Goal: Task Accomplishment & Management: Use online tool/utility

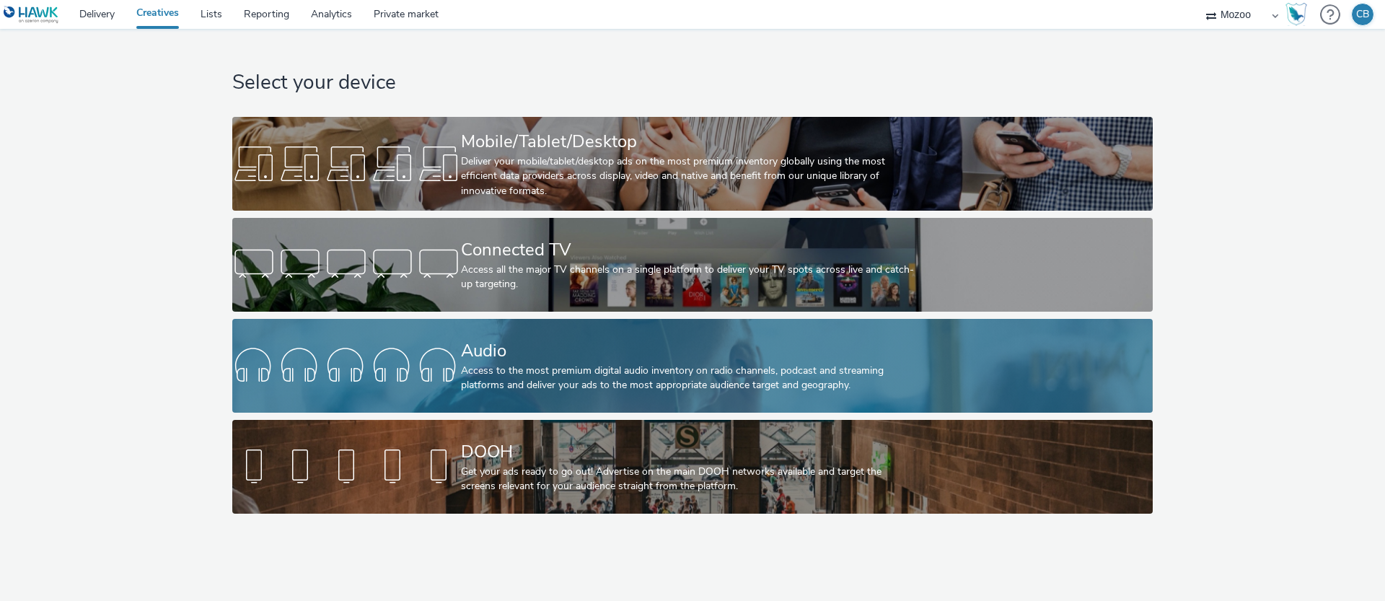
click at [539, 390] on div "Access to the most premium digital audio inventory on radio channels, podcast a…" at bounding box center [689, 379] width 457 height 30
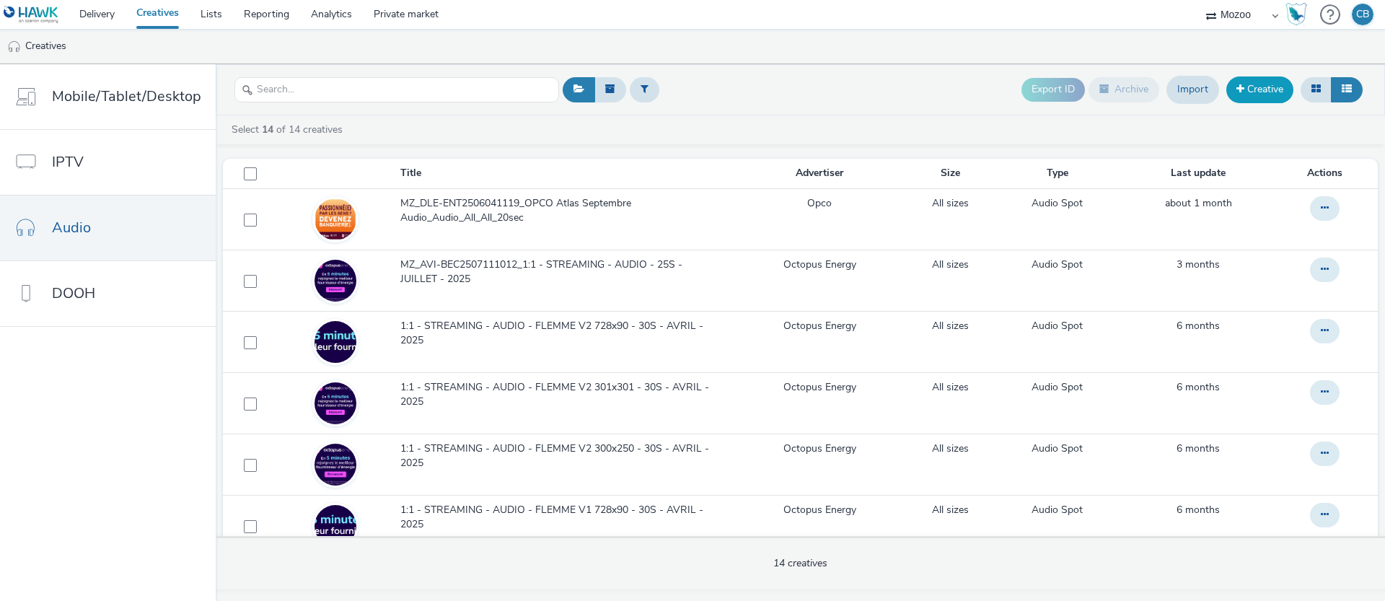
click at [1256, 83] on link "Creative" at bounding box center [1259, 89] width 67 height 26
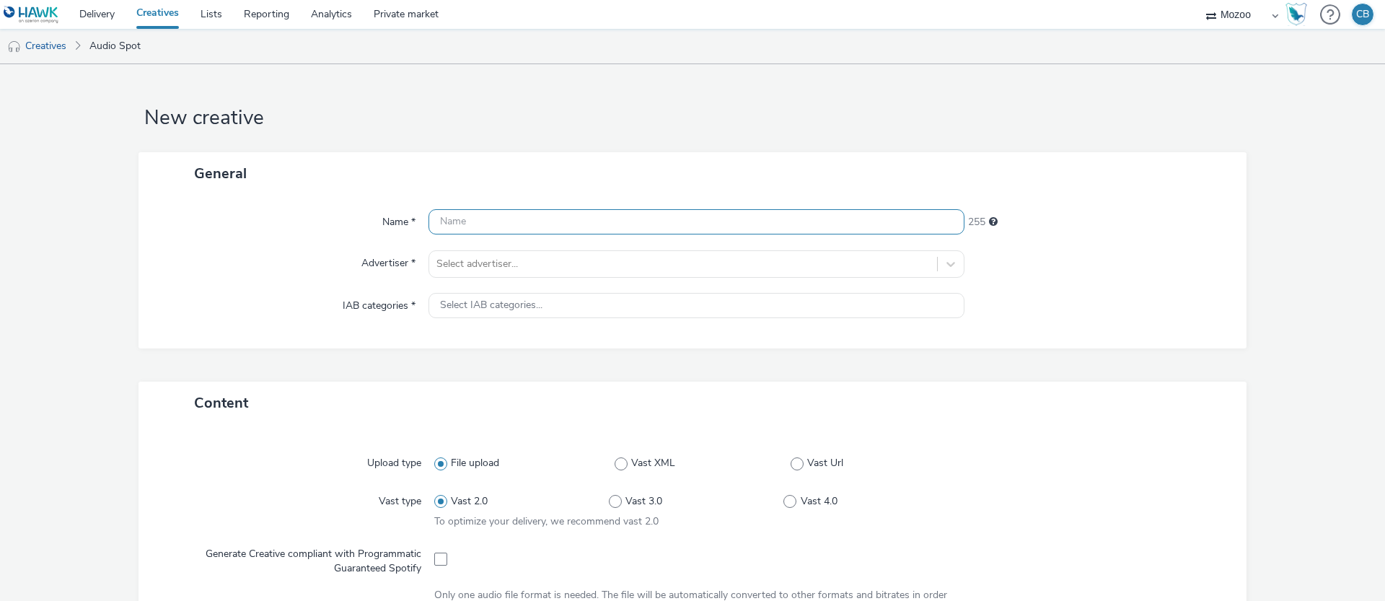
click at [460, 219] on input "text" at bounding box center [697, 221] width 536 height 25
click at [501, 224] on input "MZ_DLE_" at bounding box center [697, 221] width 536 height 25
paste input "BEC2510151708"
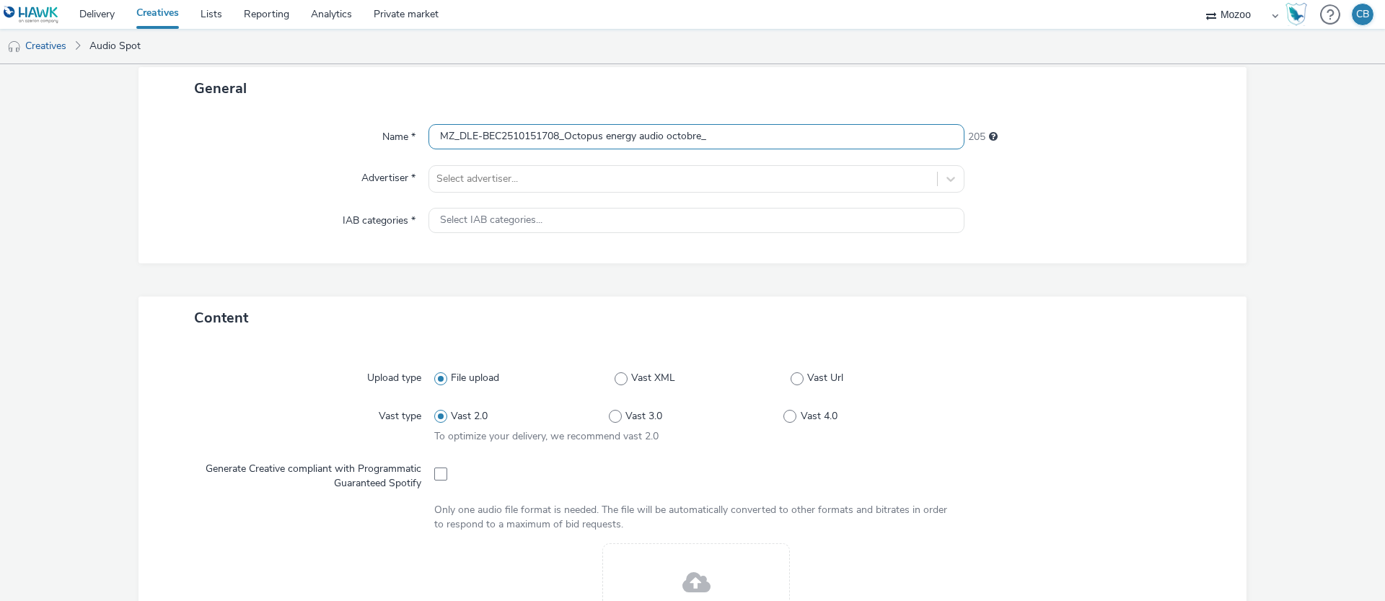
scroll to position [32, 0]
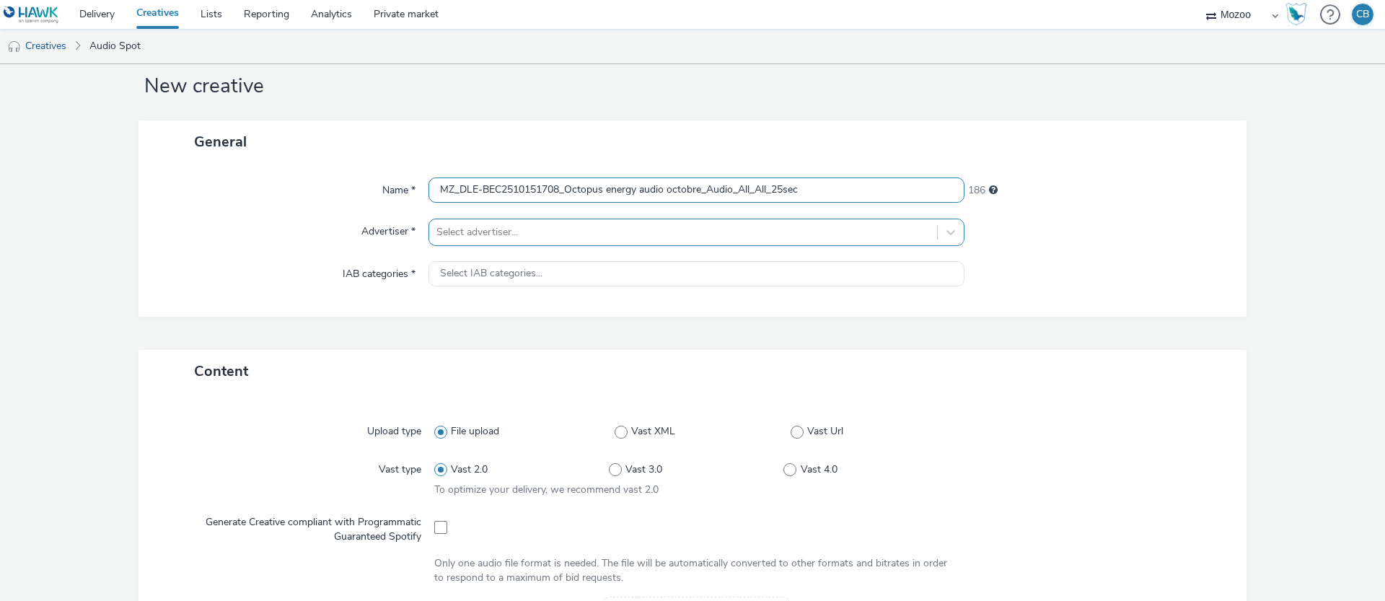
type input "MZ_DLE-BEC2510151708_Octopus energy audio octobre_Audio_All_All_25sec"
click at [472, 233] on div at bounding box center [682, 232] width 493 height 17
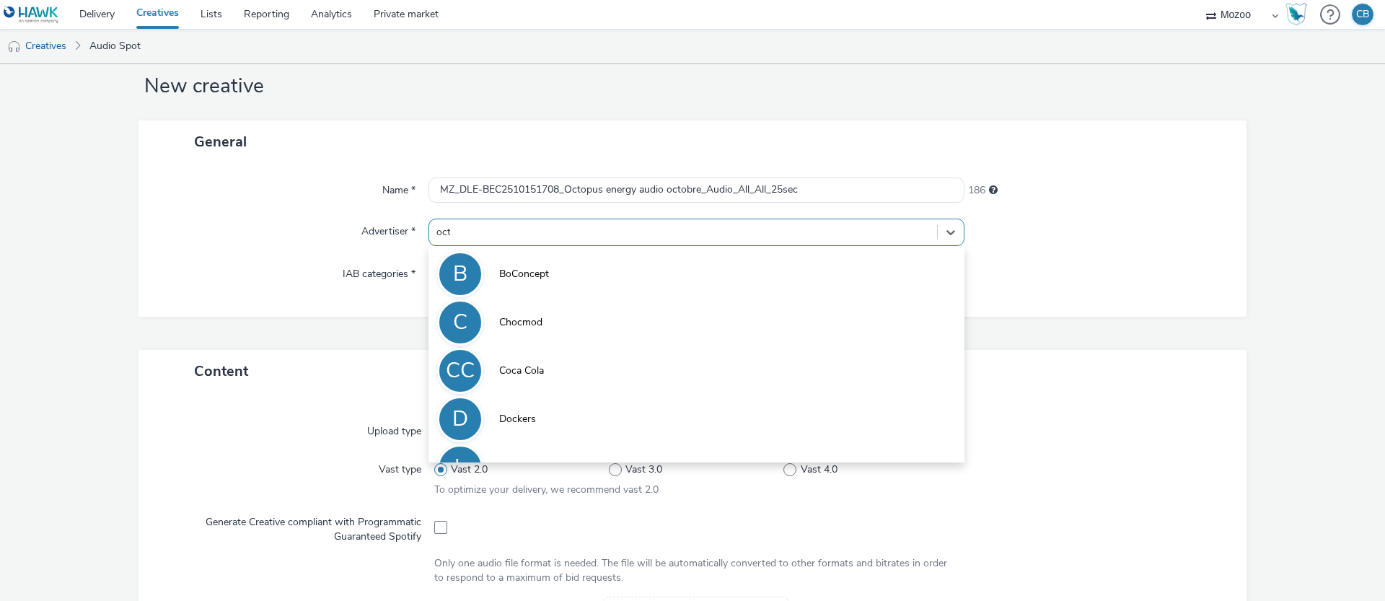
type input "octo"
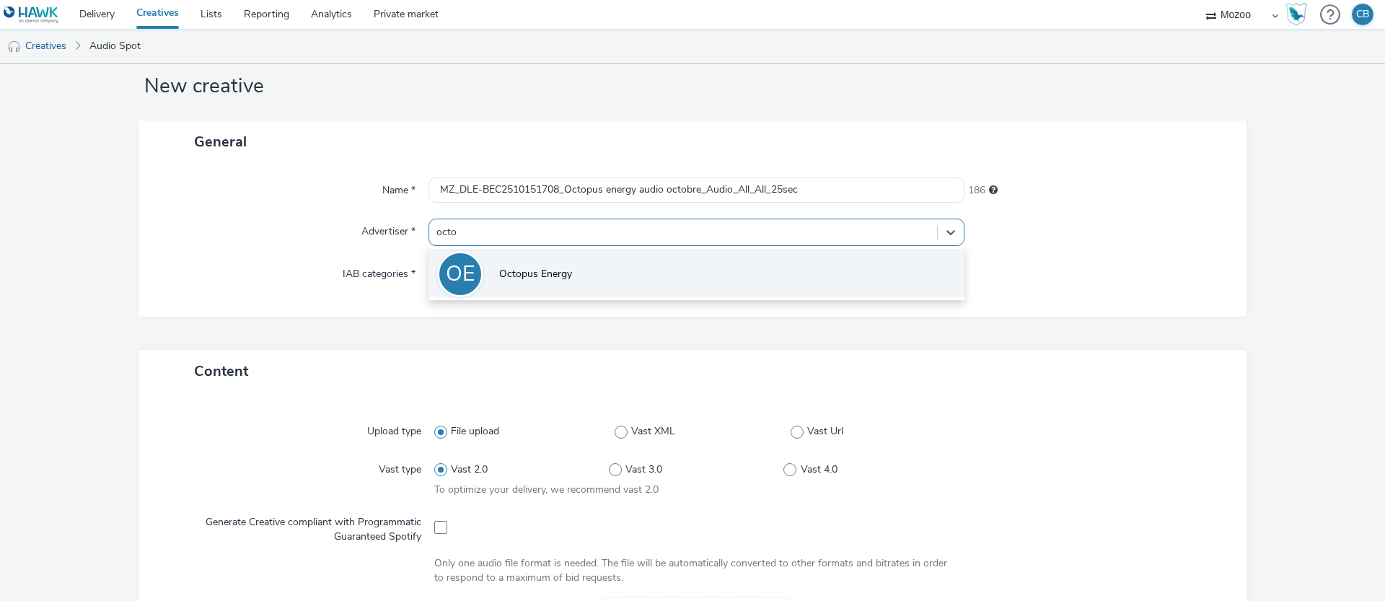
click at [486, 278] on li "OE Octopus Energy" at bounding box center [697, 273] width 536 height 48
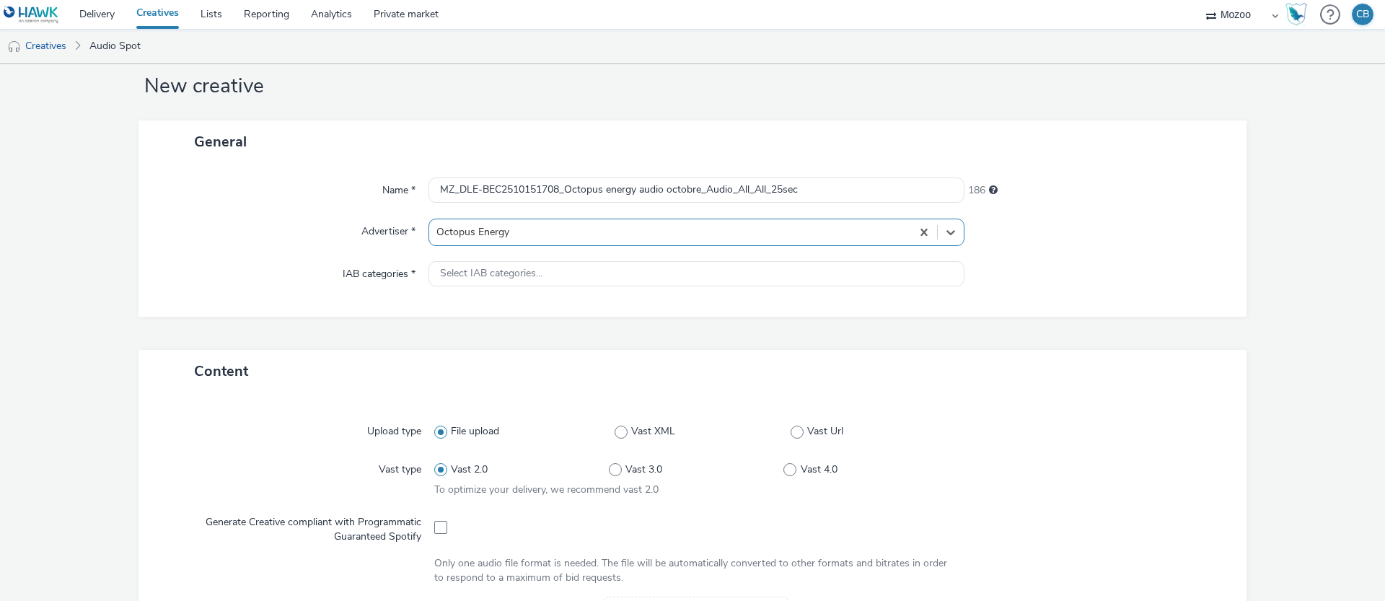
type input "[URL][DOMAIN_NAME]"
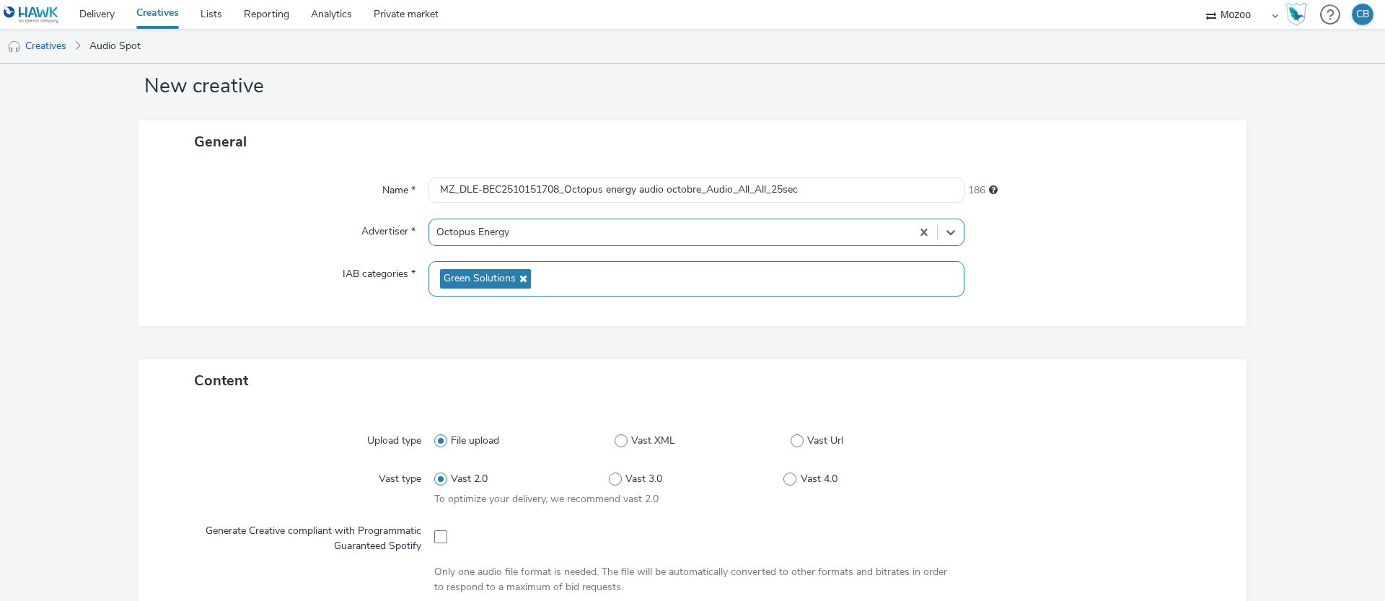
click at [474, 273] on span "Green Solutions" at bounding box center [480, 279] width 72 height 12
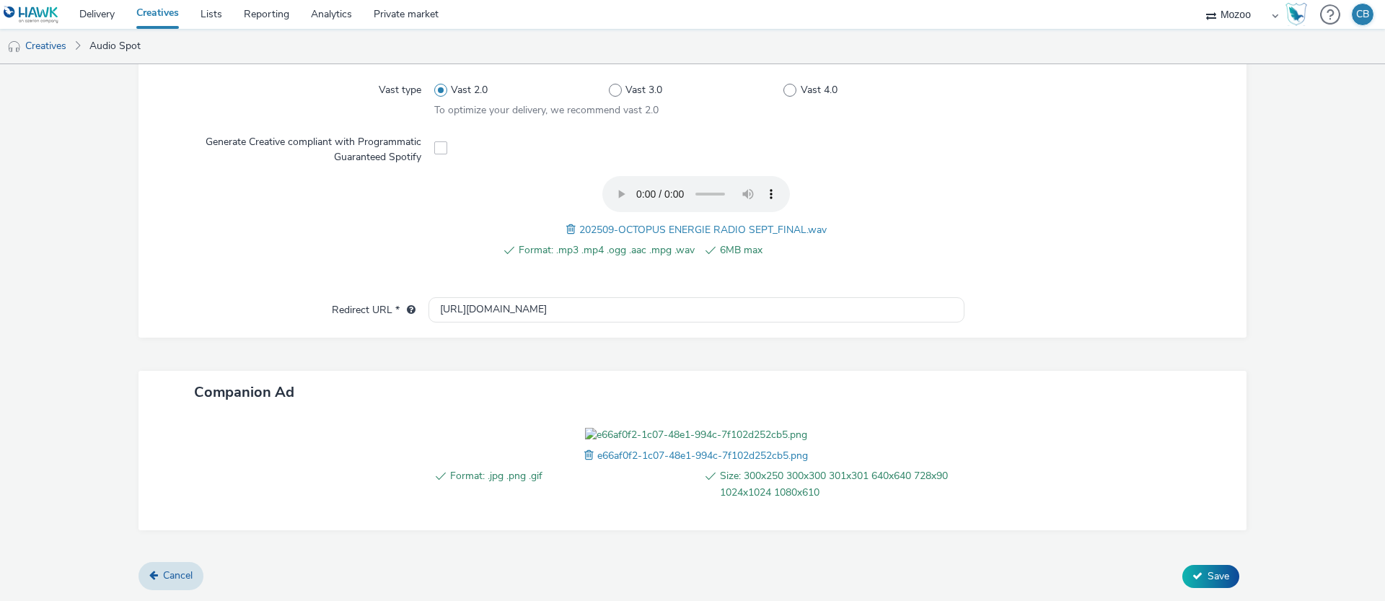
scroll to position [504, 0]
click at [1203, 589] on form "New creative General Name * MZ_DLE-BEC2510151708_Octopus energy audio octobre_A…" at bounding box center [692, 122] width 1385 height 957
click at [1203, 577] on button "Save" at bounding box center [1210, 576] width 57 height 23
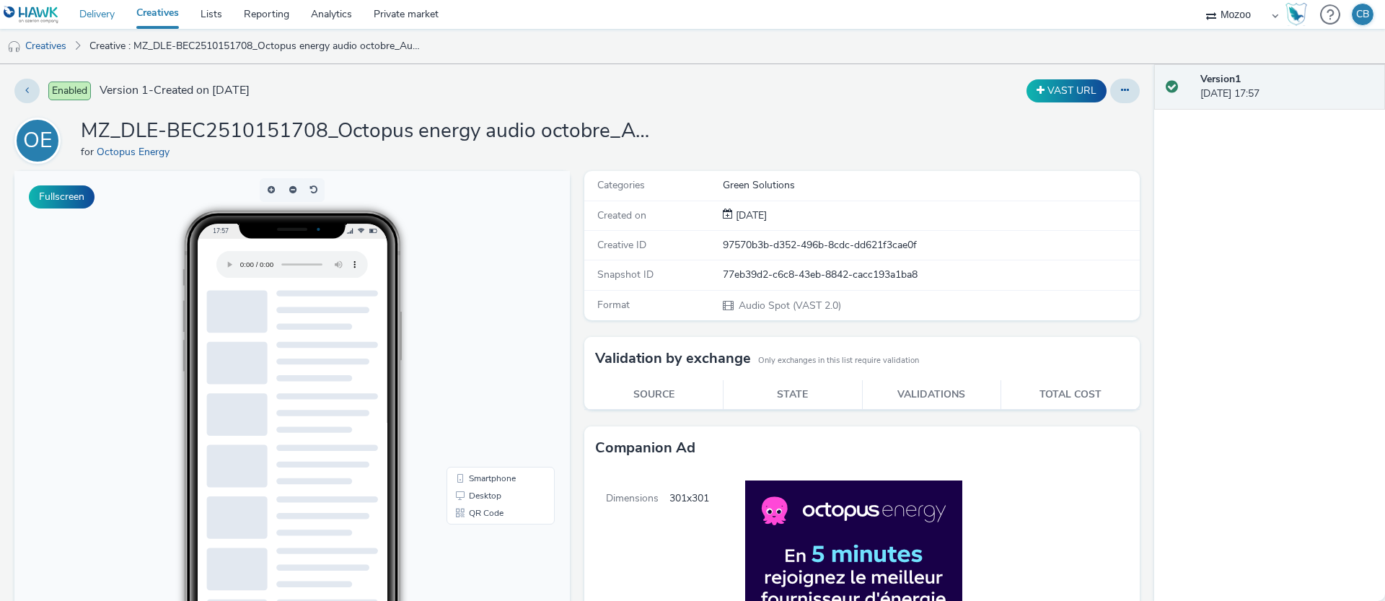
click at [98, 15] on link "Delivery" at bounding box center [97, 14] width 57 height 29
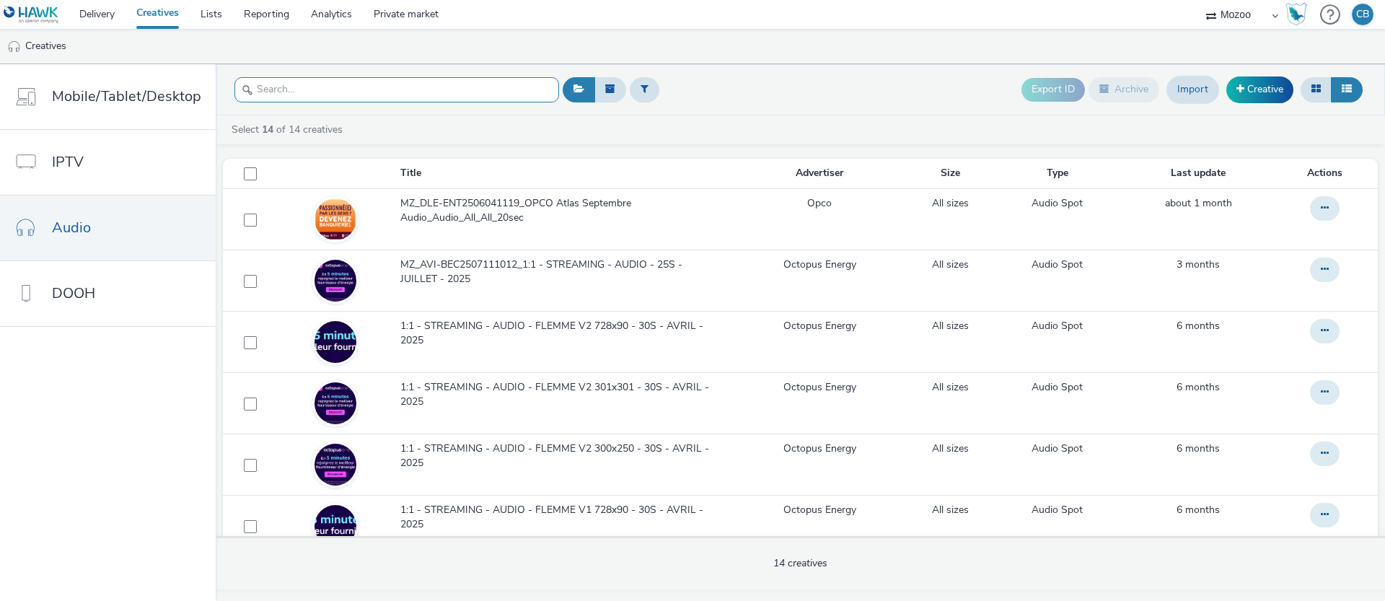
click at [320, 88] on input "text" at bounding box center [396, 89] width 325 height 25
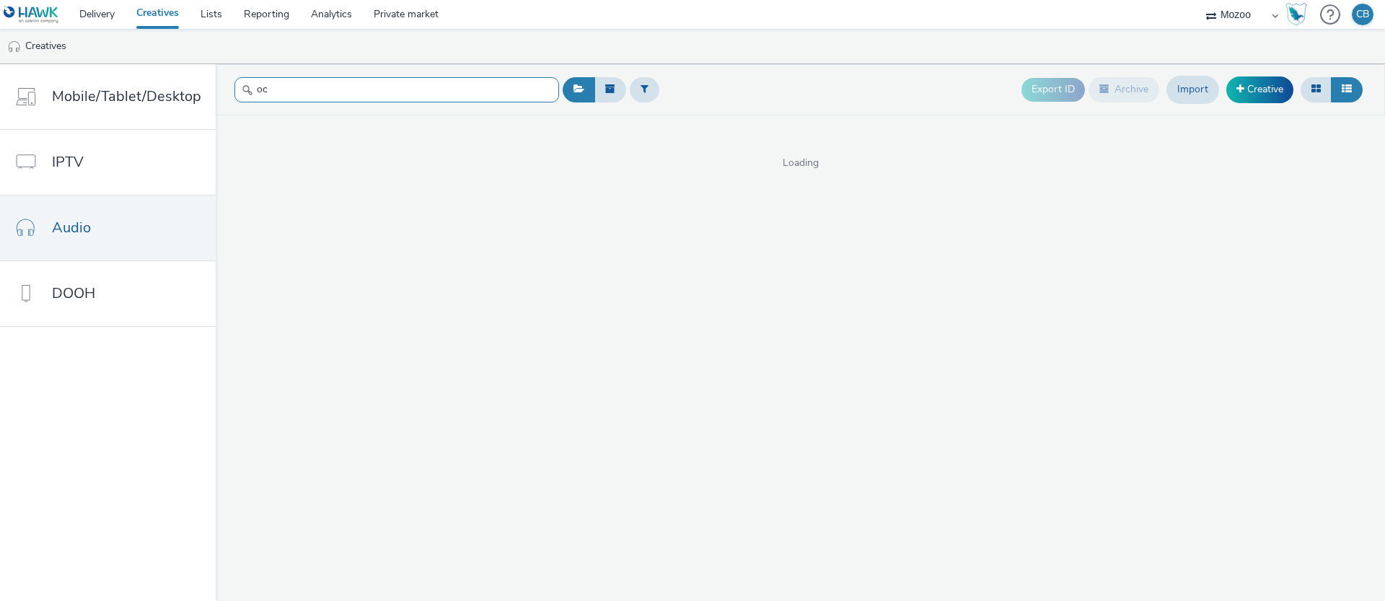
type input "o"
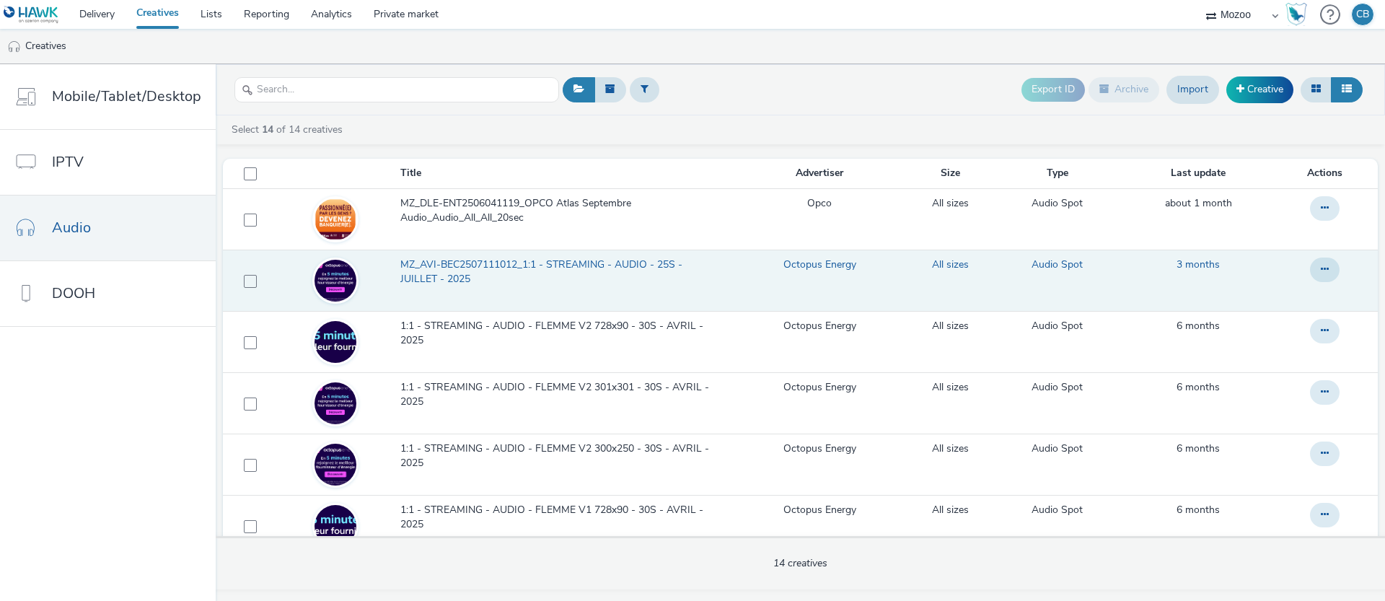
click at [441, 259] on span "MZ_AVI-BEC2507111012_1:1 - STREAMING - AUDIO - 25S - JUILLET - 2025" at bounding box center [563, 273] width 326 height 30
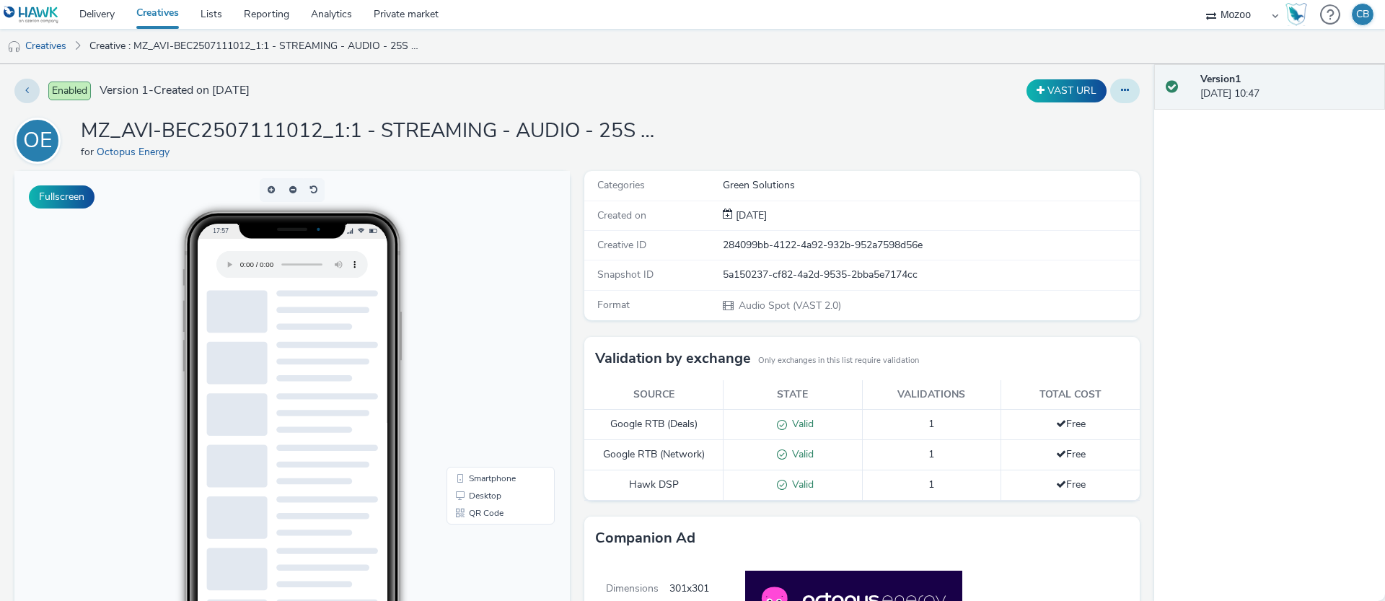
click at [1117, 89] on button at bounding box center [1125, 91] width 30 height 25
click at [1084, 119] on link "Edit" at bounding box center [1086, 119] width 108 height 29
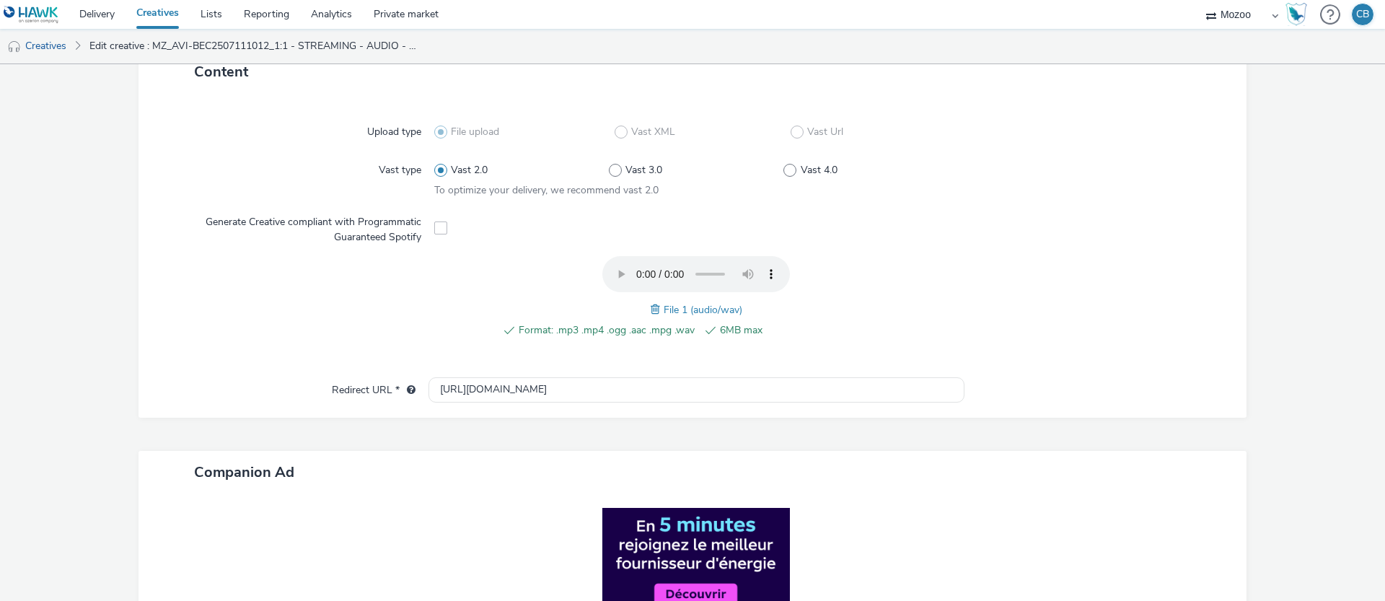
scroll to position [504, 0]
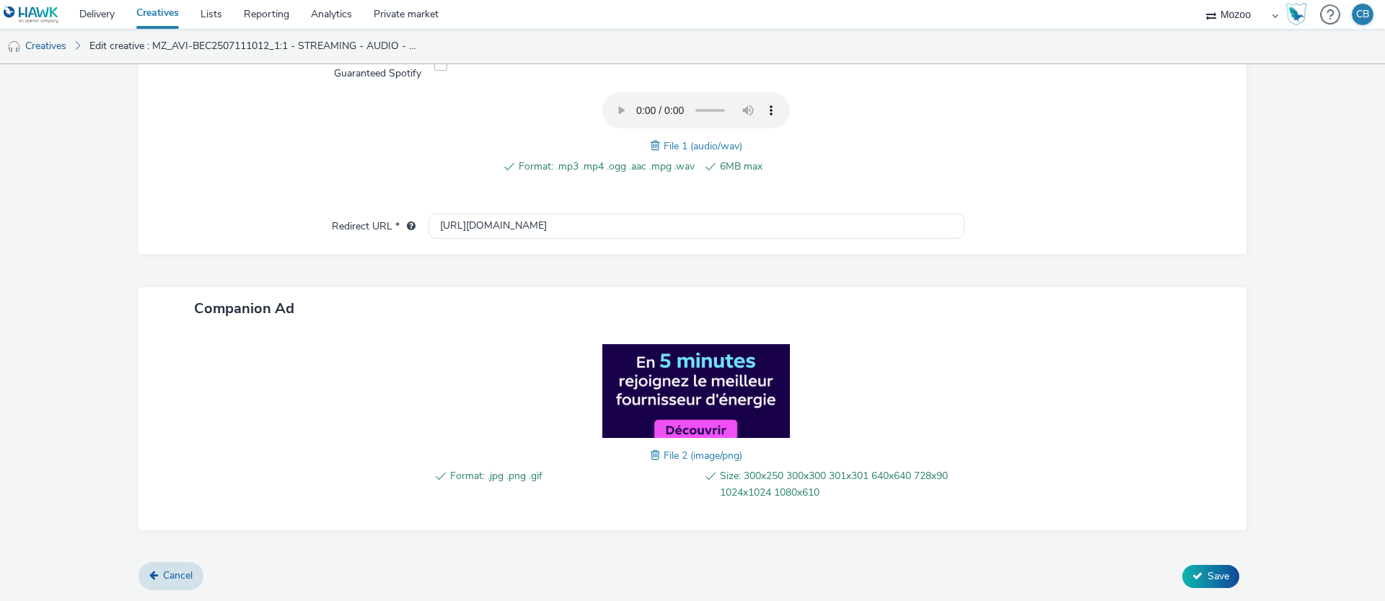
click at [695, 389] on img at bounding box center [696, 391] width 188 height 94
drag, startPoint x: 659, startPoint y: 376, endPoint x: 667, endPoint y: 375, distance: 7.2
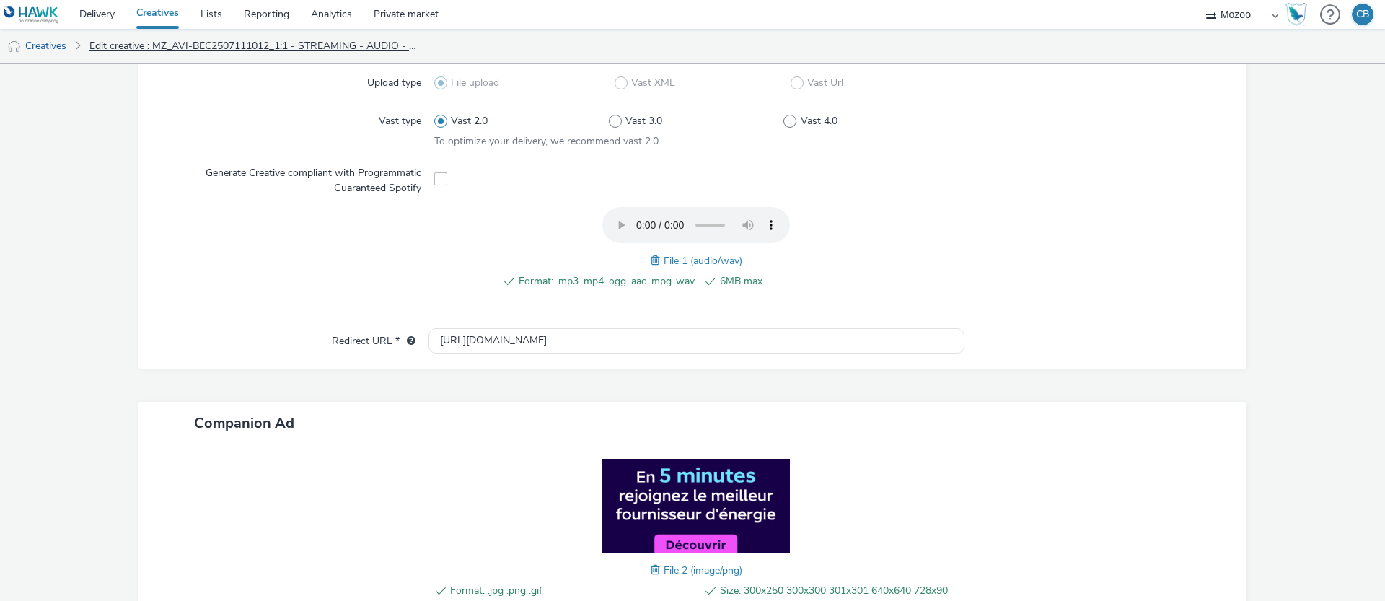
click at [211, 48] on link "Edit creative : MZ_AVI-BEC2507111012_1:1 - STREAMING - AUDIO - 25S - JUILLET - …" at bounding box center [255, 46] width 346 height 35
click at [161, 17] on link "Creatives" at bounding box center [158, 14] width 64 height 29
